Goal: Information Seeking & Learning: Learn about a topic

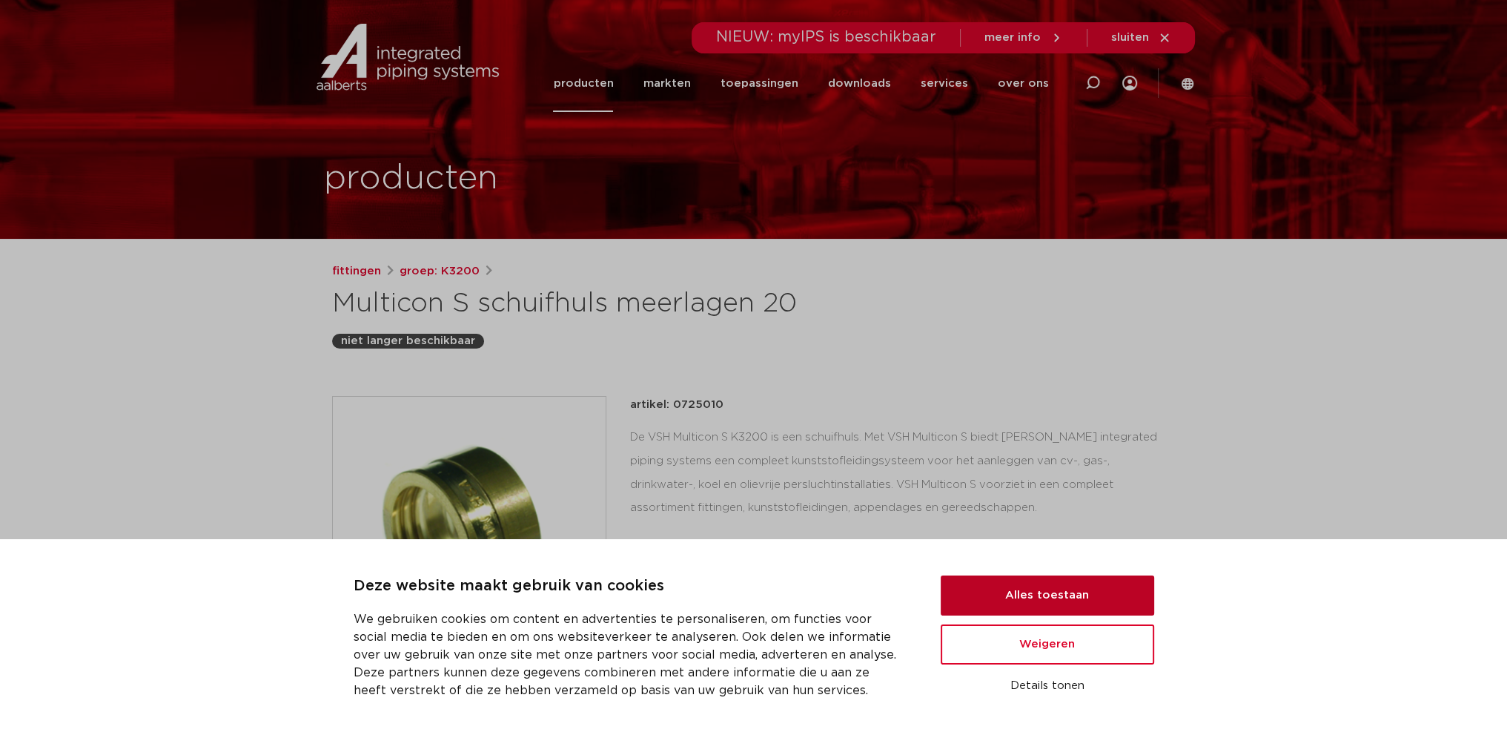
click at [1012, 598] on button "Alles toestaan" at bounding box center [1048, 595] width 214 height 40
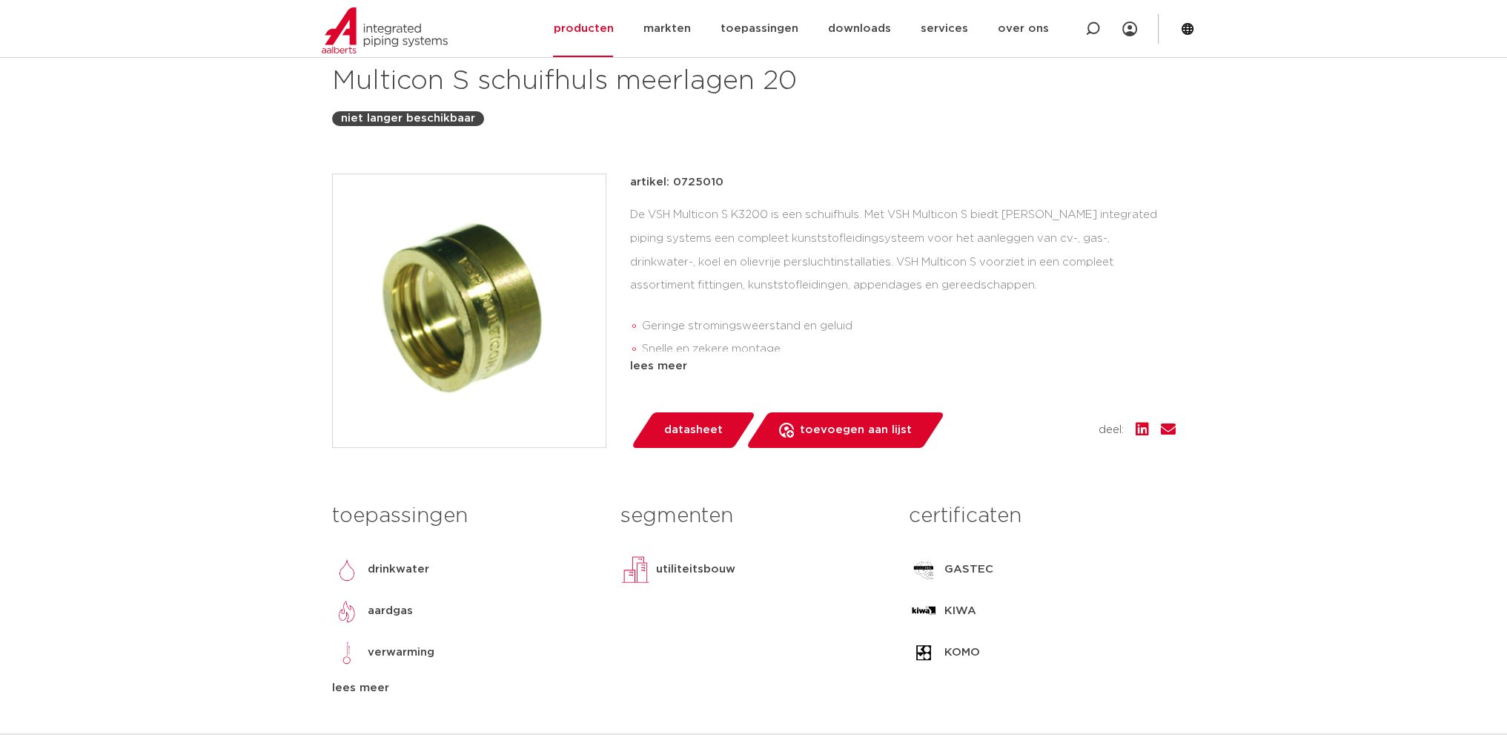
scroll to position [74, 0]
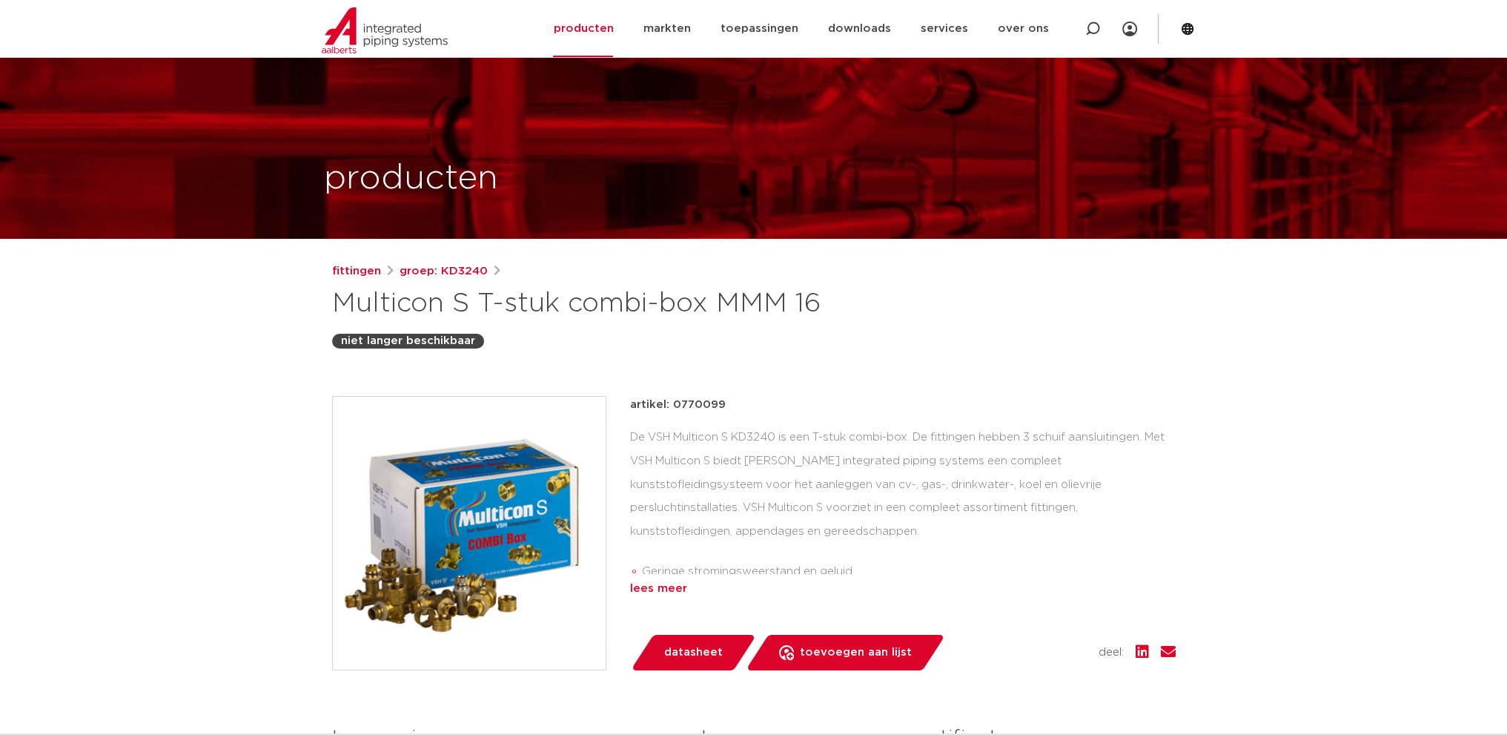
scroll to position [74, 0]
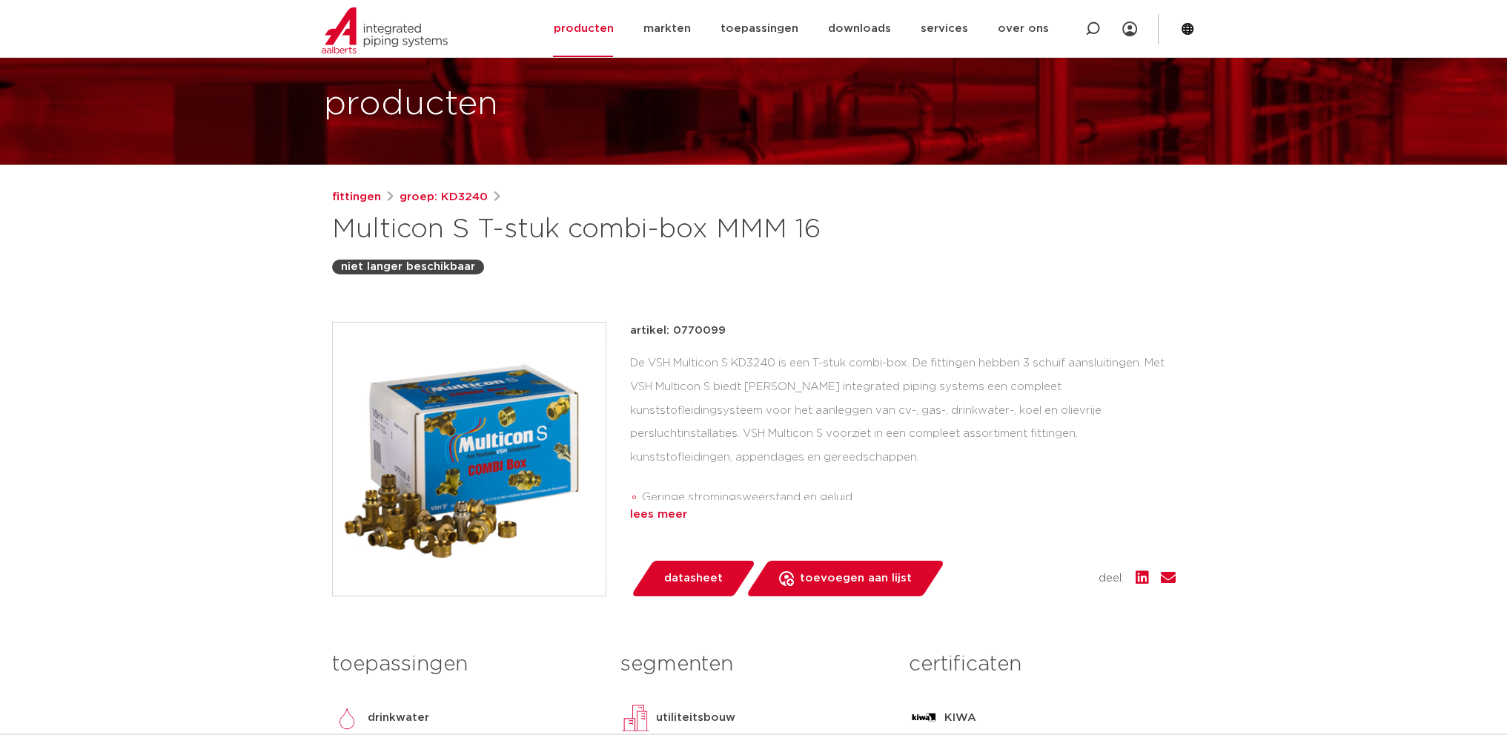
click at [672, 512] on div "lees meer" at bounding box center [903, 515] width 546 height 18
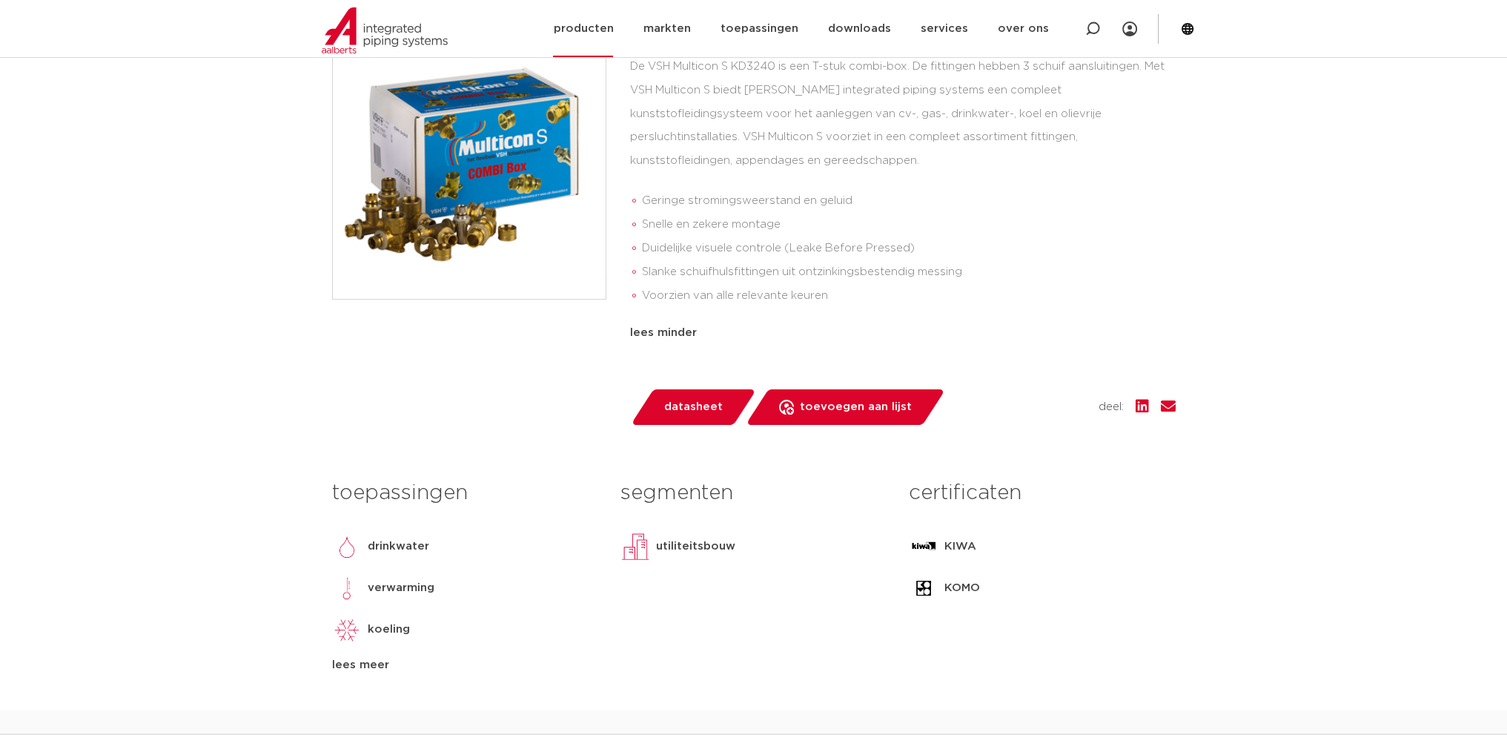
scroll to position [148, 0]
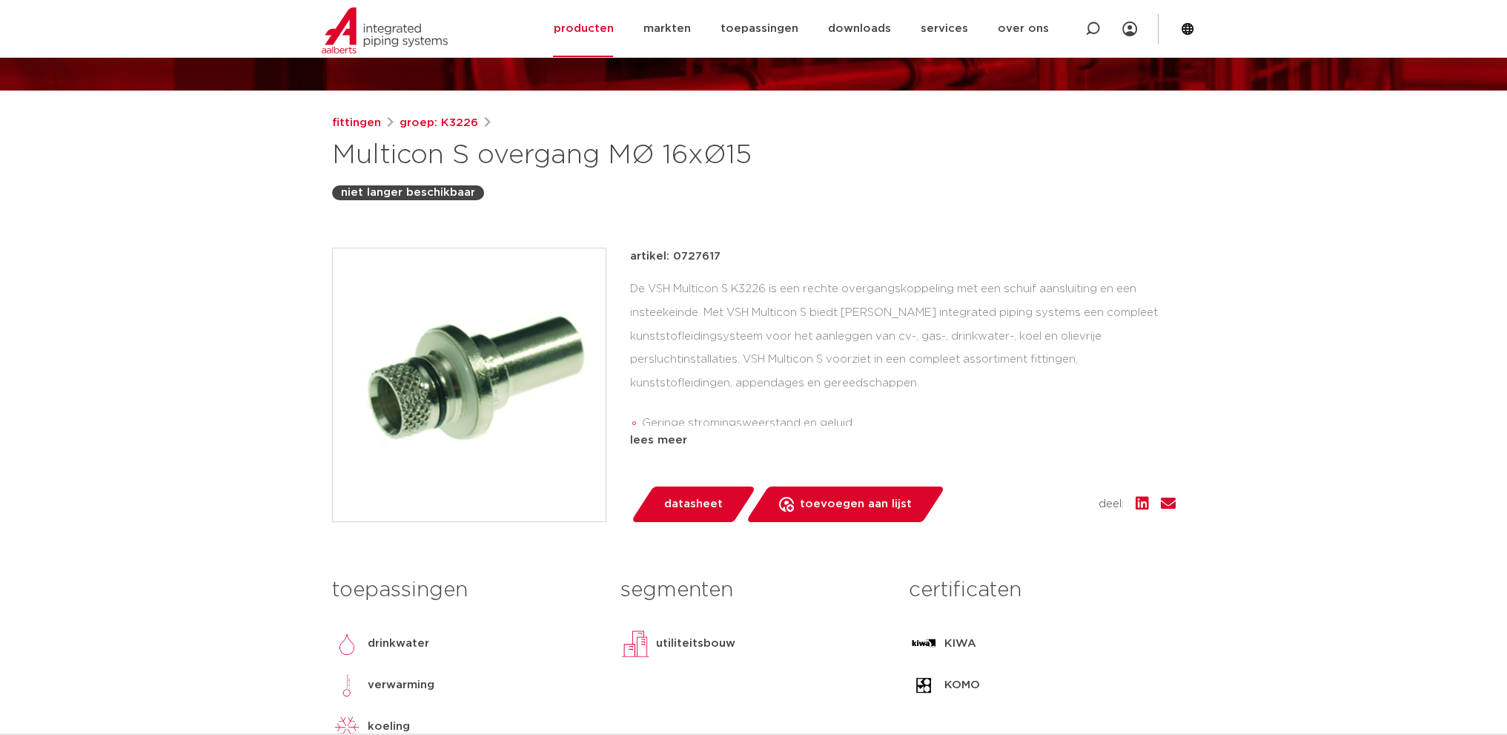
scroll to position [148, 0]
click at [430, 121] on link "groep: K3226" at bounding box center [439, 123] width 79 height 18
